Goal: Transaction & Acquisition: Purchase product/service

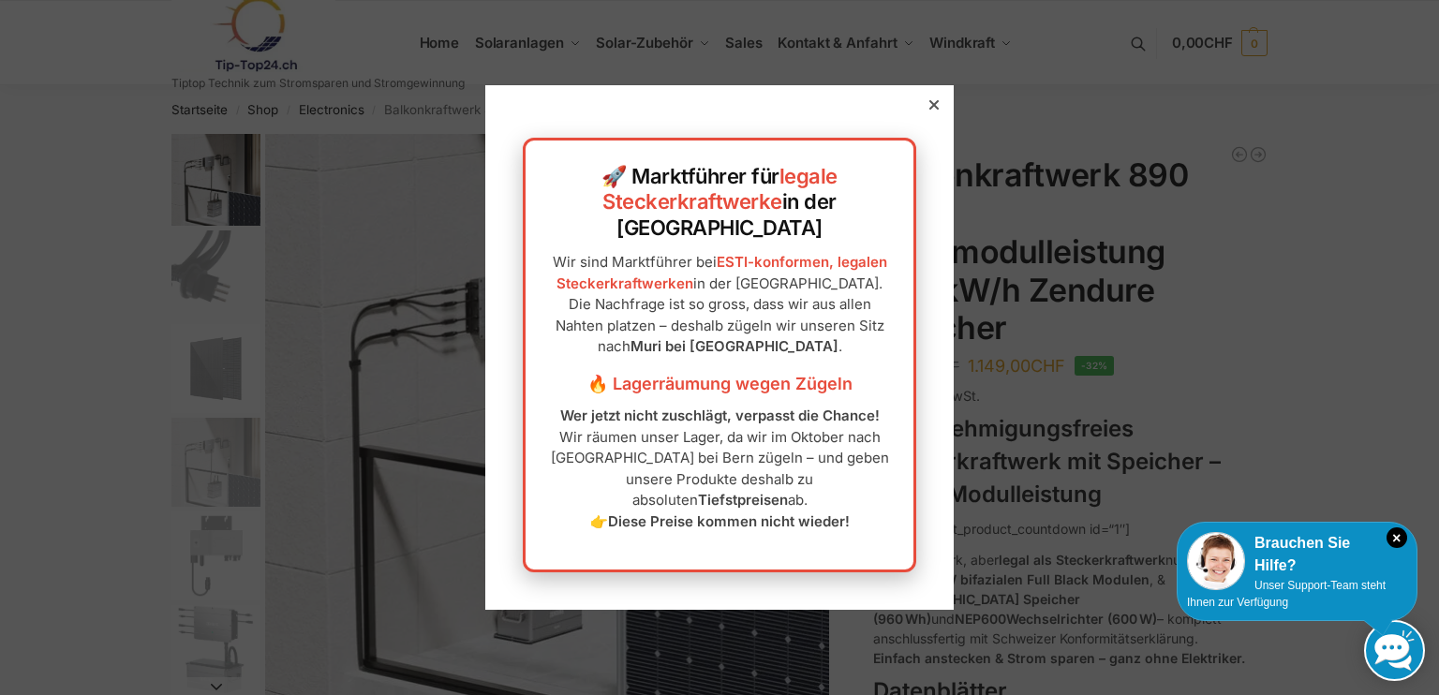
click at [929, 110] on icon at bounding box center [933, 104] width 9 height 9
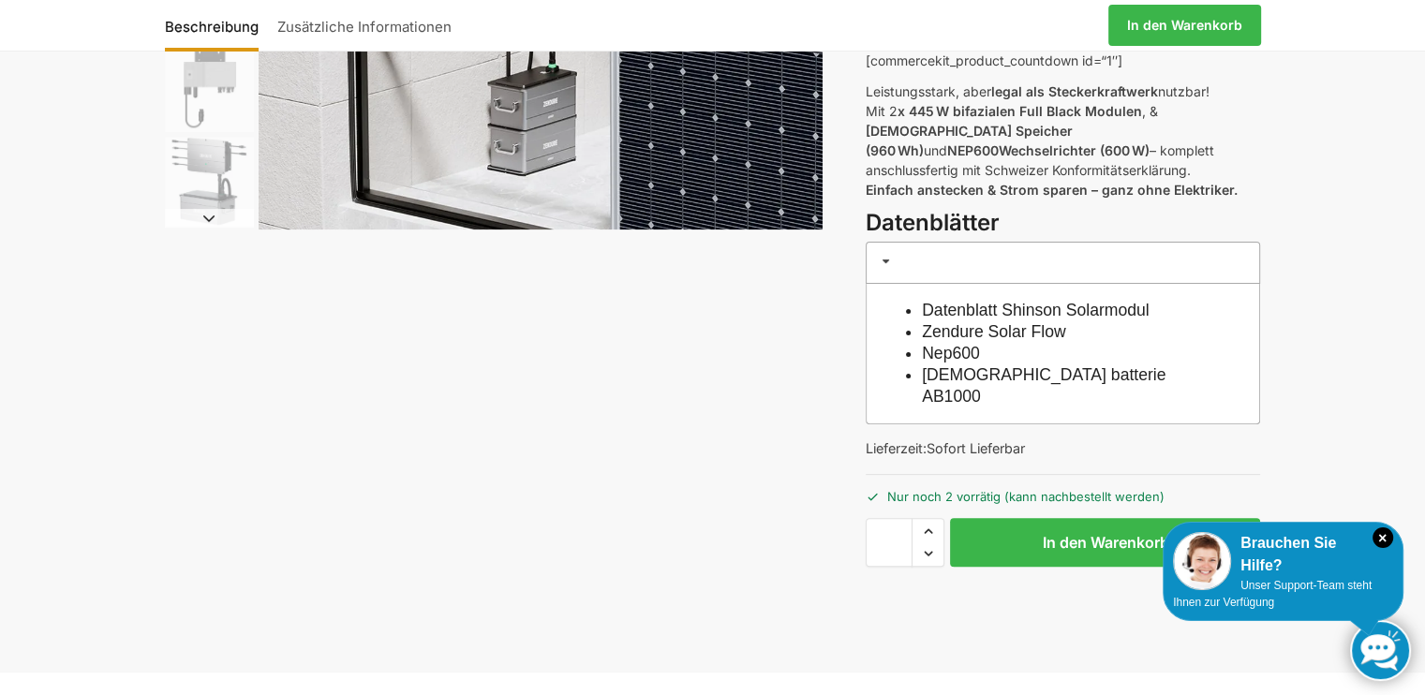
scroll to position [562, 0]
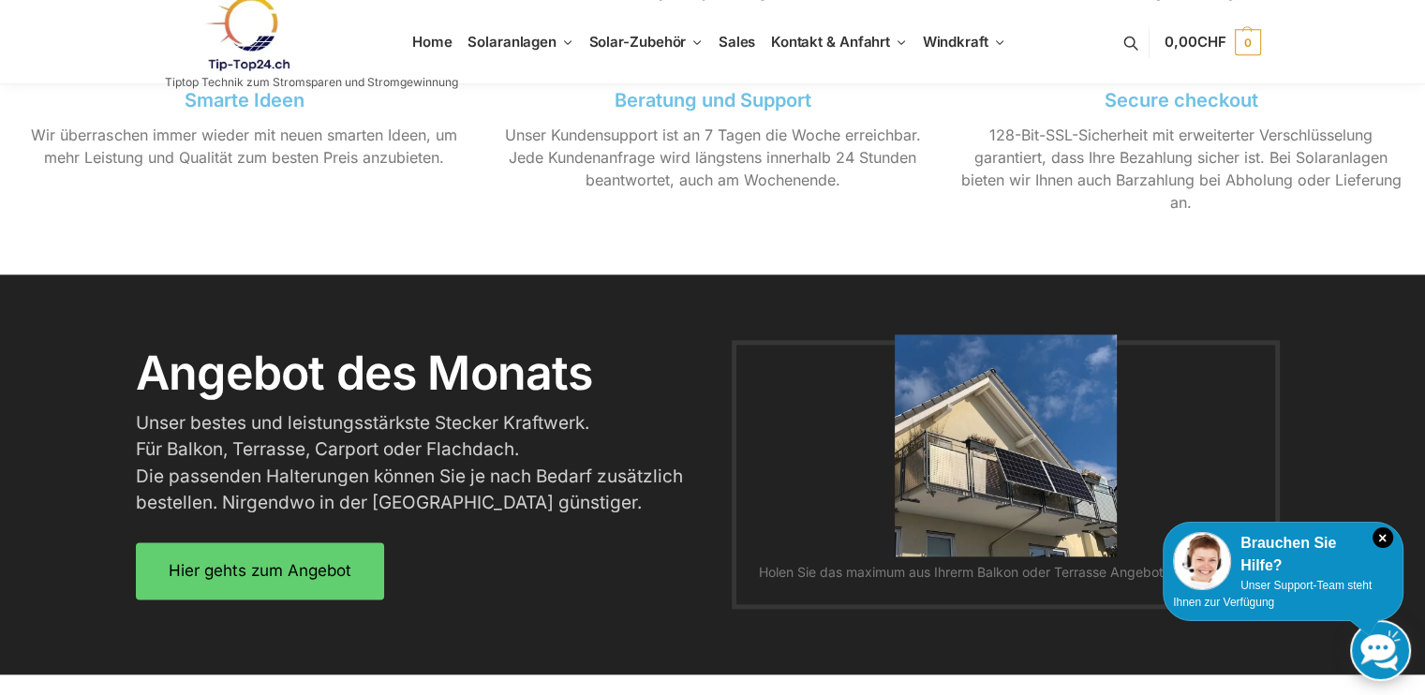
scroll to position [2249, 0]
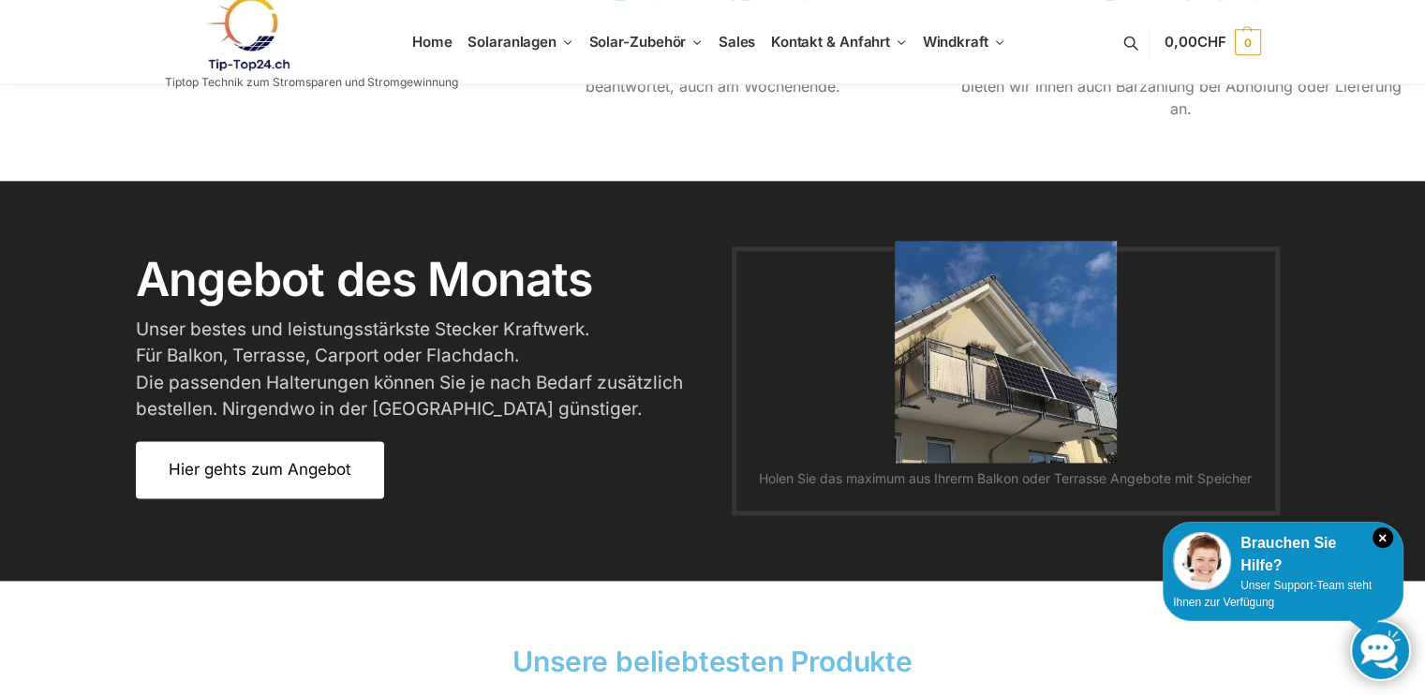
click at [240, 471] on span "Hier gehts zum Angebot" at bounding box center [260, 470] width 183 height 16
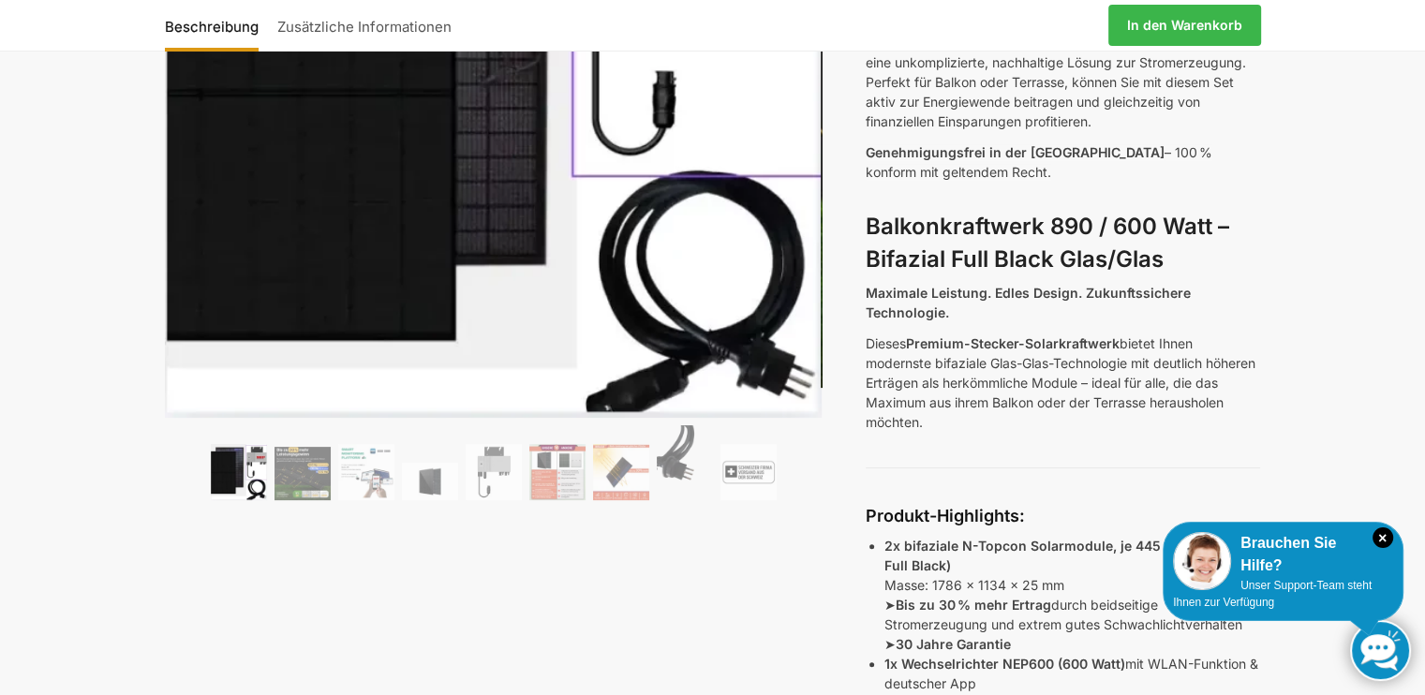
scroll to position [468, 0]
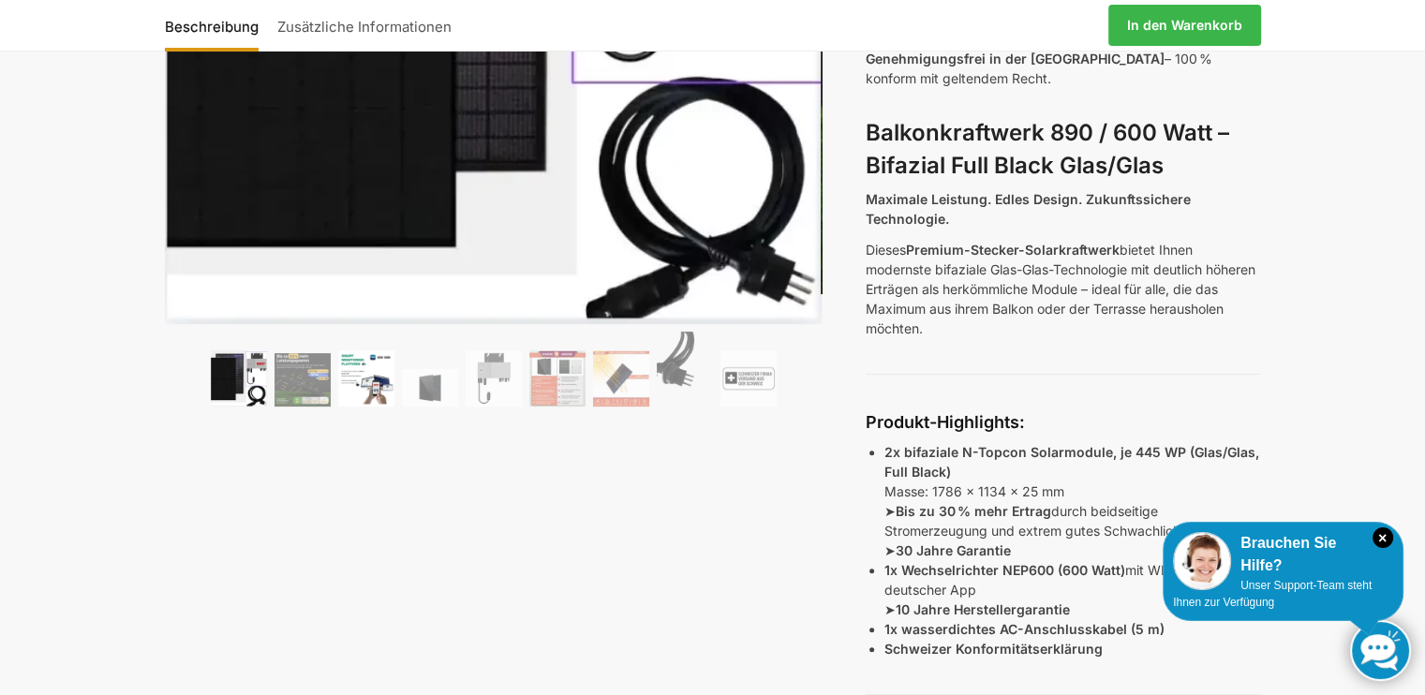
click at [365, 378] on img at bounding box center [366, 378] width 56 height 56
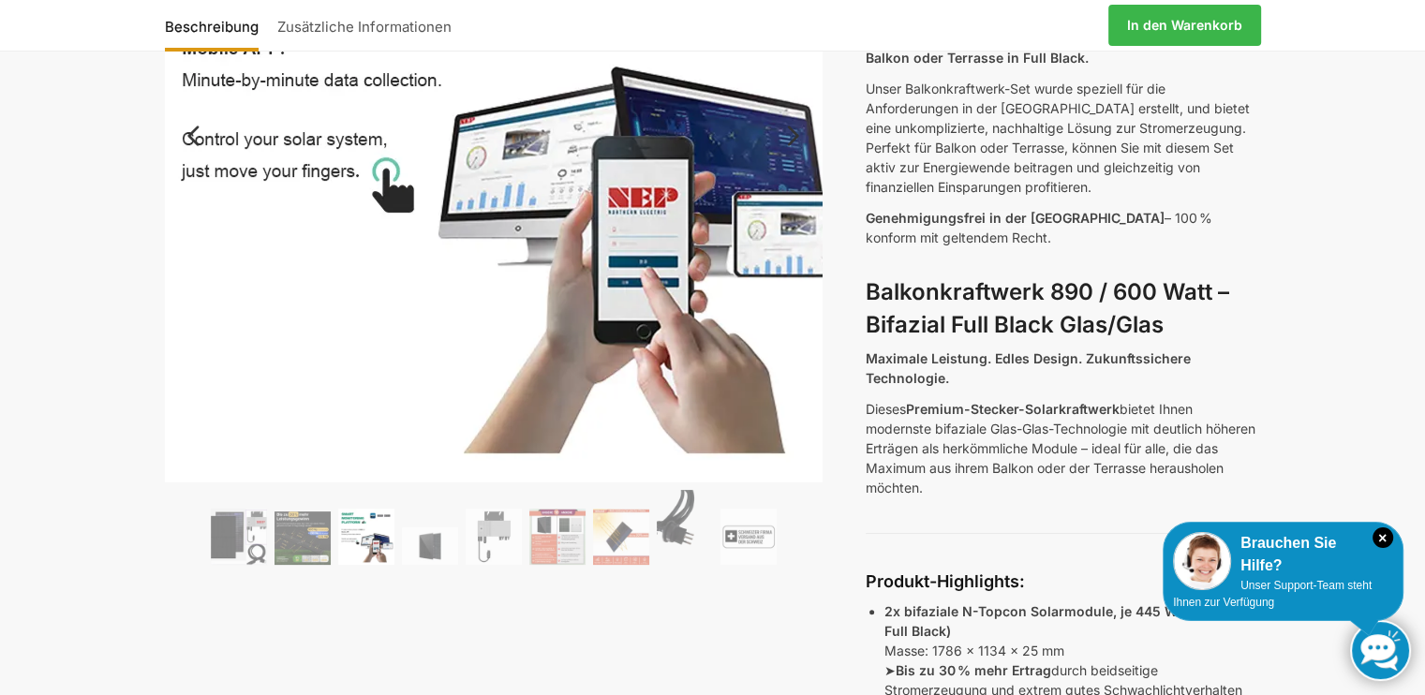
scroll to position [281, 0]
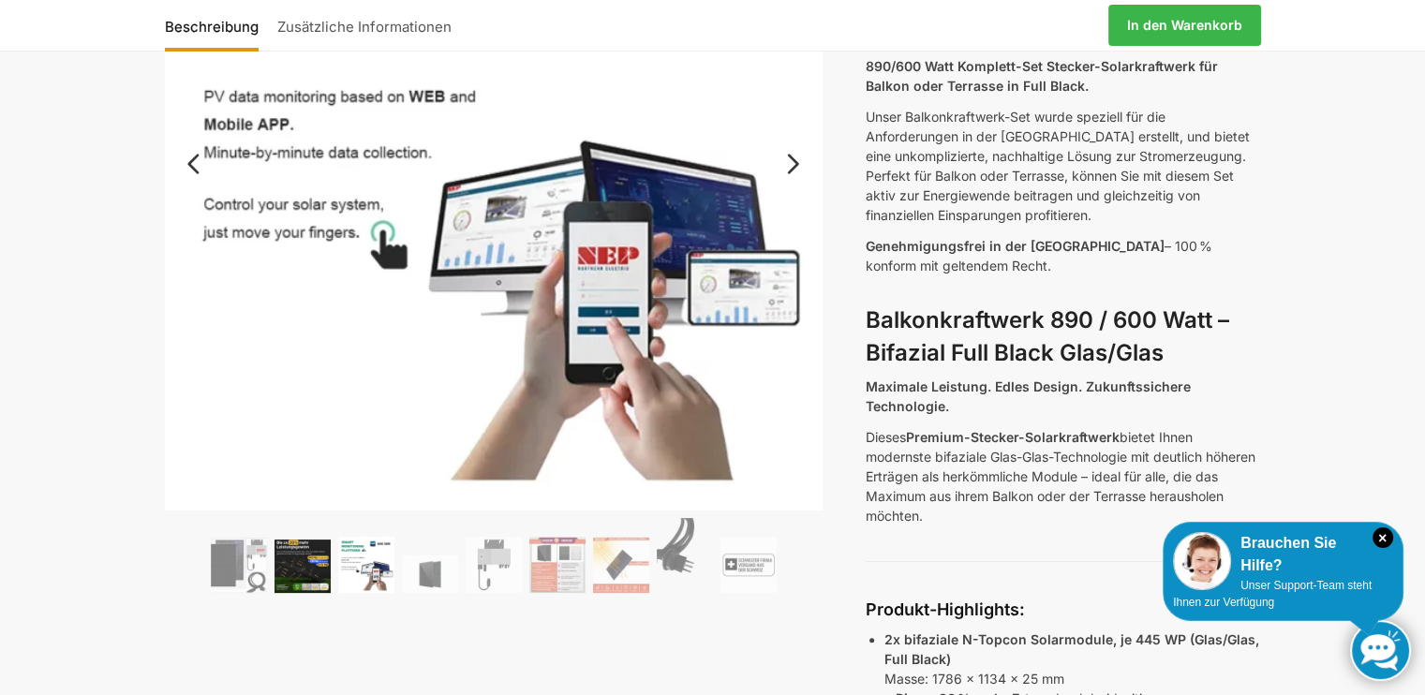
click at [316, 568] on img at bounding box center [303, 566] width 56 height 53
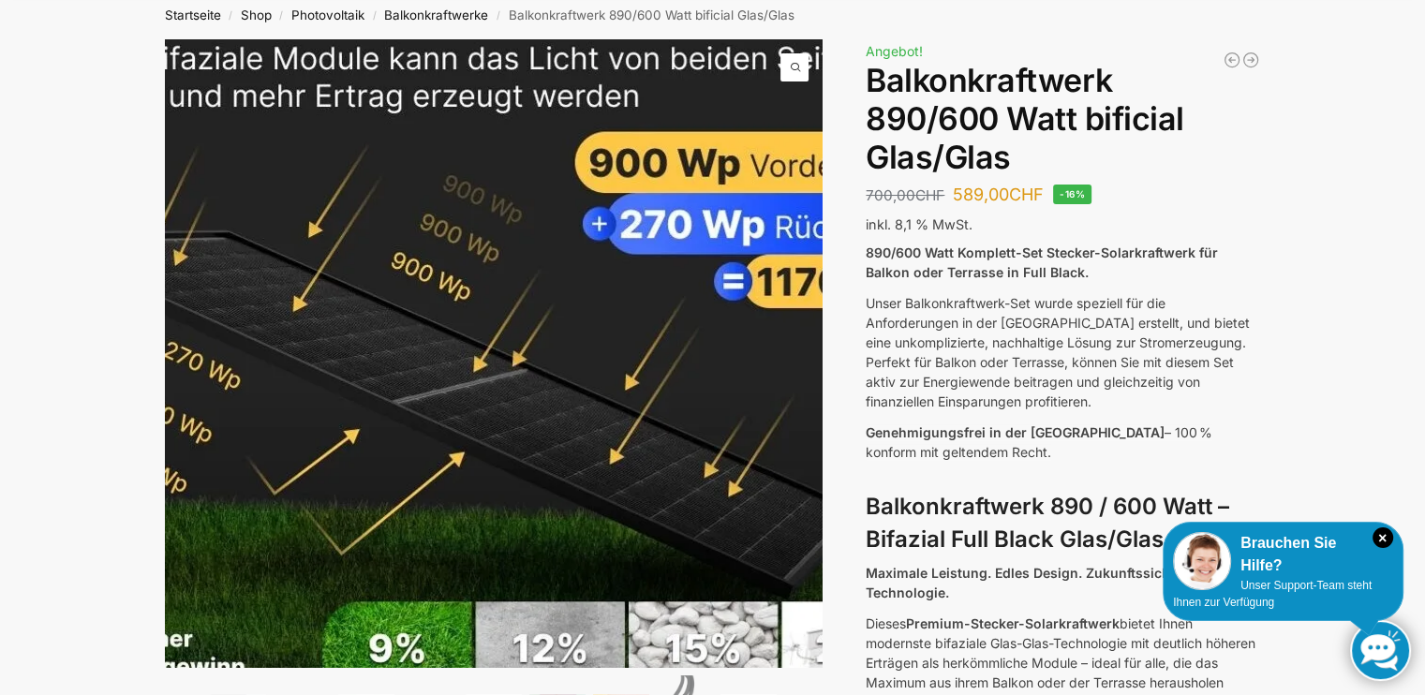
scroll to position [0, 0]
